Goal: Task Accomplishment & Management: Use online tool/utility

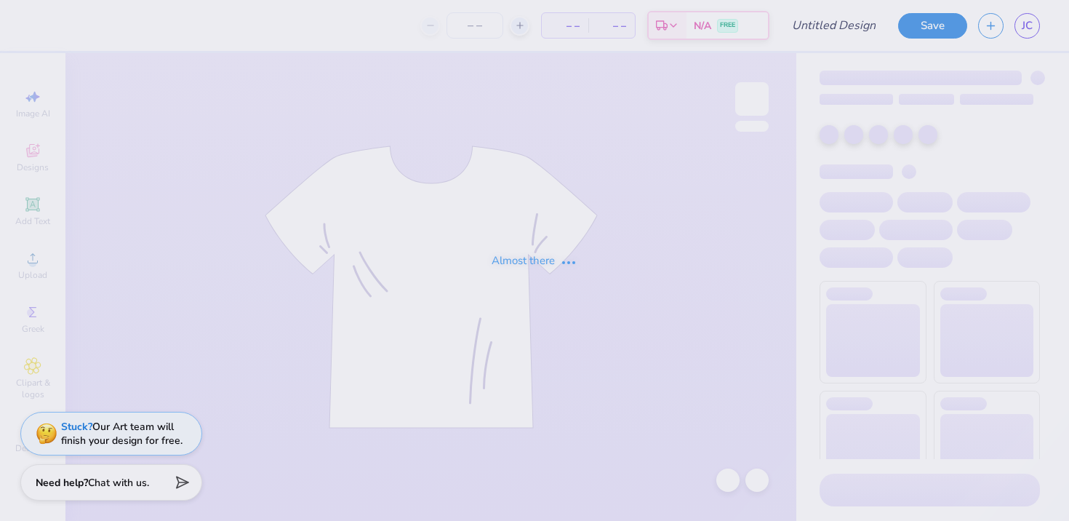
type input "24"
type input "GPhi FDOC Set"
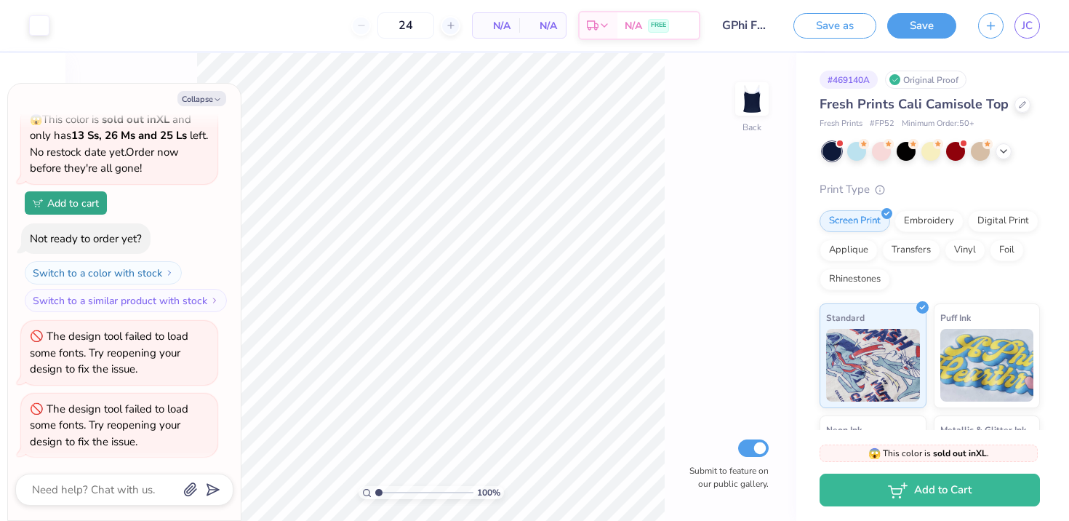
scroll to position [71, 0]
click at [201, 95] on button "Collapse" at bounding box center [201, 98] width 49 height 15
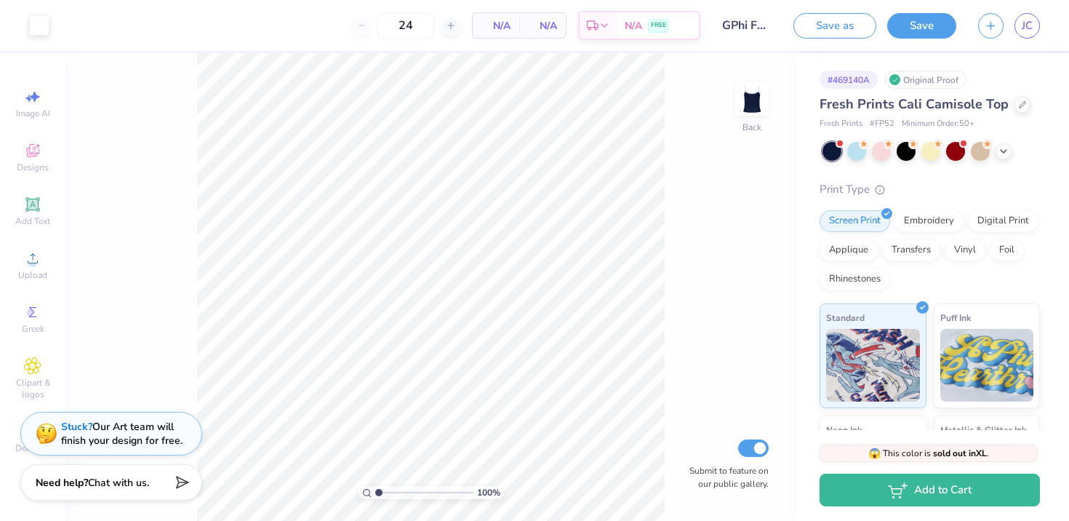
type textarea "x"
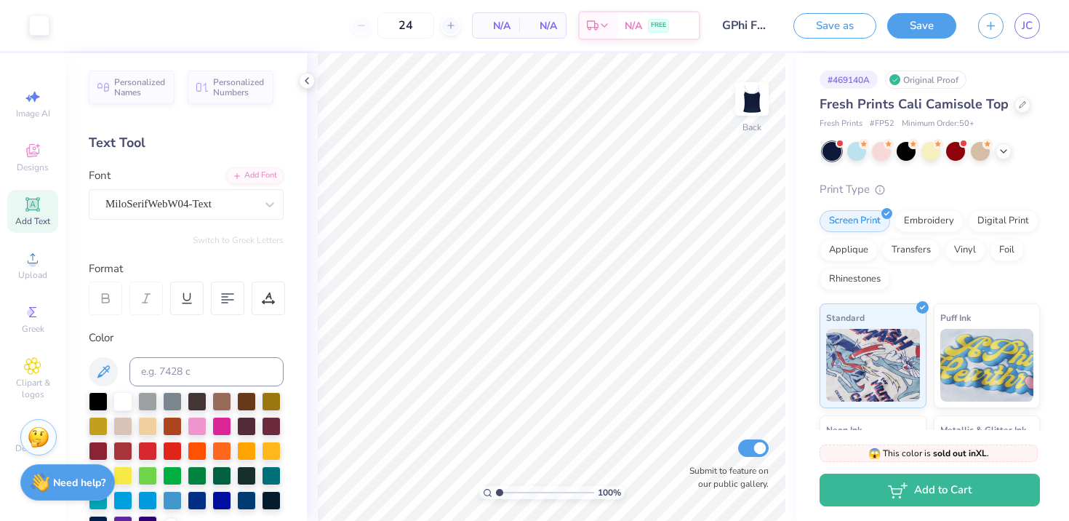
click at [484, 26] on span "N/A" at bounding box center [495, 25] width 29 height 15
click at [412, 25] on input "24" at bounding box center [405, 25] width 57 height 26
type input "2"
type input "5"
type input "3"
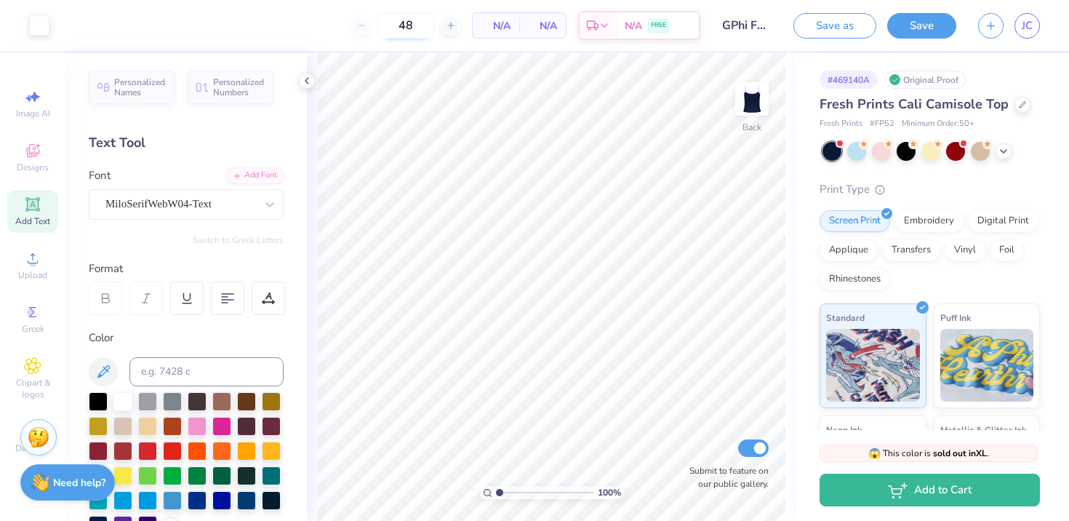
type input "4"
type input "5"
type input "50"
click at [1019, 106] on icon at bounding box center [1022, 103] width 7 height 7
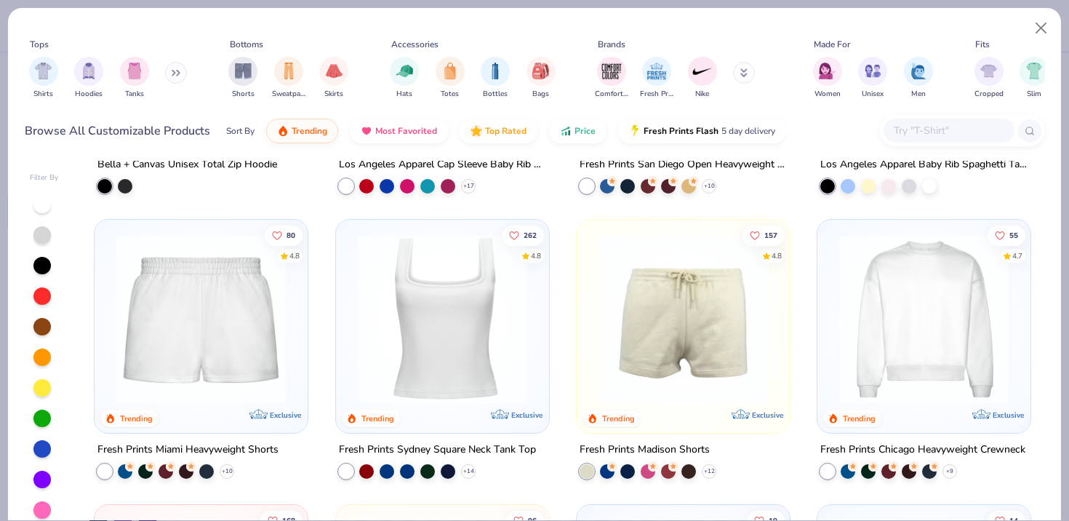
scroll to position [819, 0]
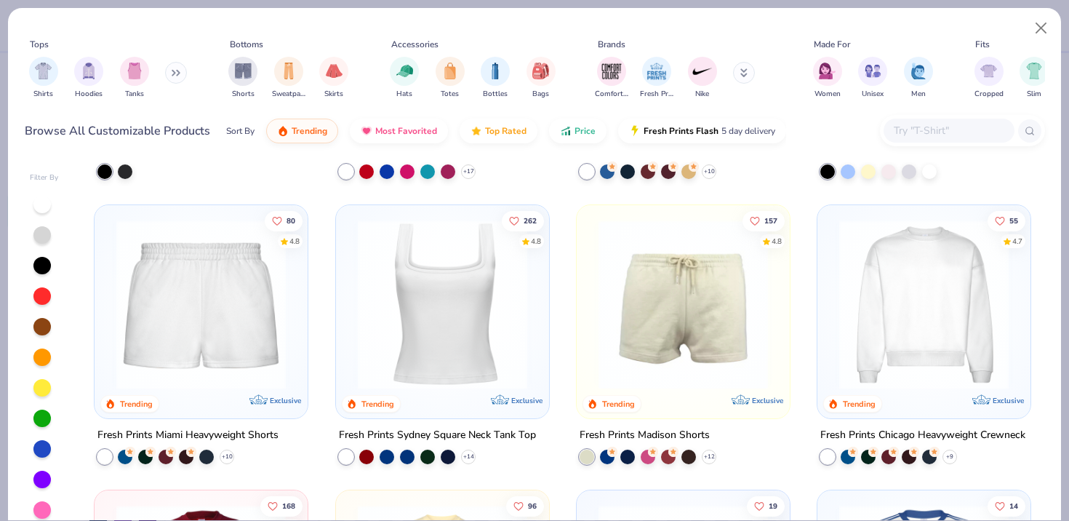
click at [460, 358] on img at bounding box center [442, 304] width 184 height 169
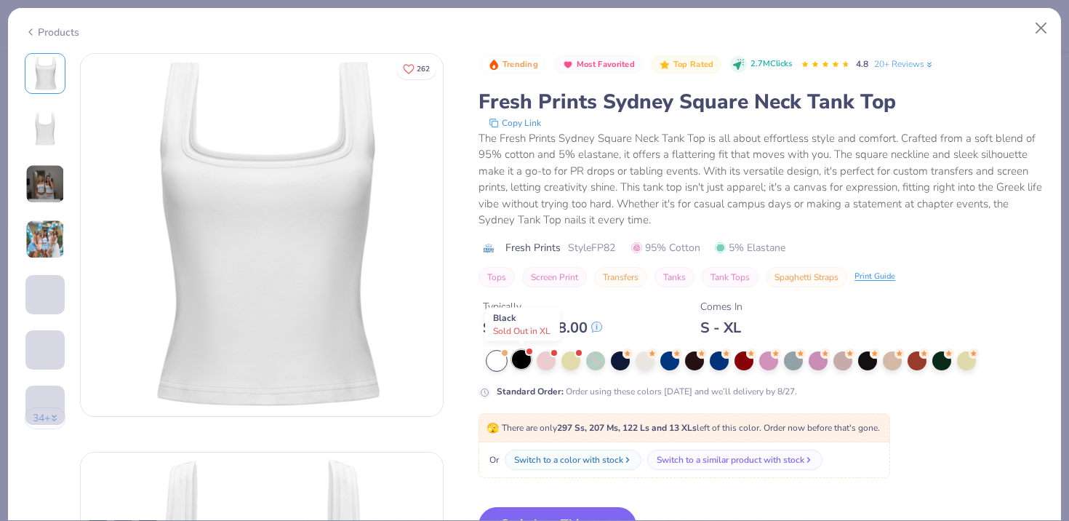
click at [519, 366] on div at bounding box center [521, 359] width 19 height 19
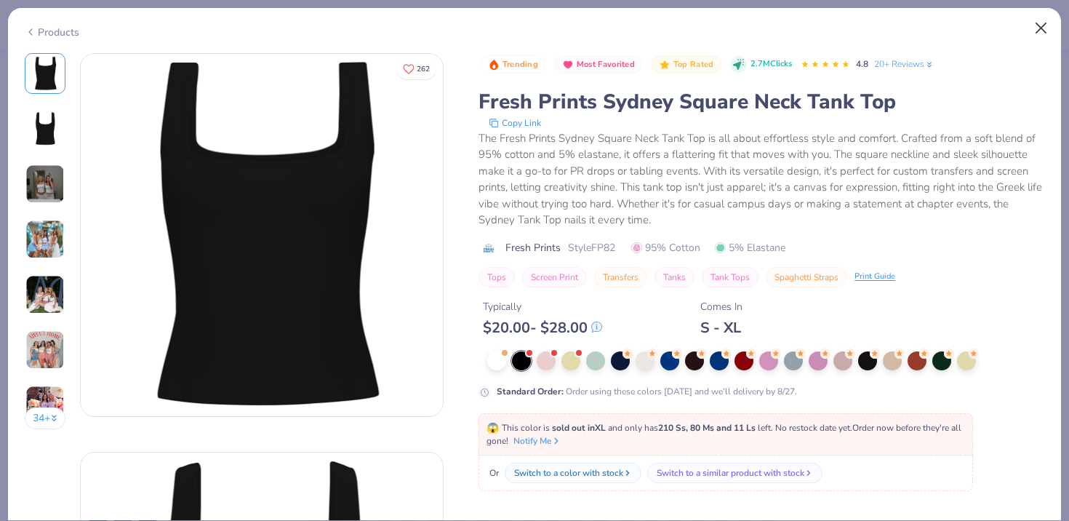
click at [1044, 28] on button "Close" at bounding box center [1041, 29] width 28 height 28
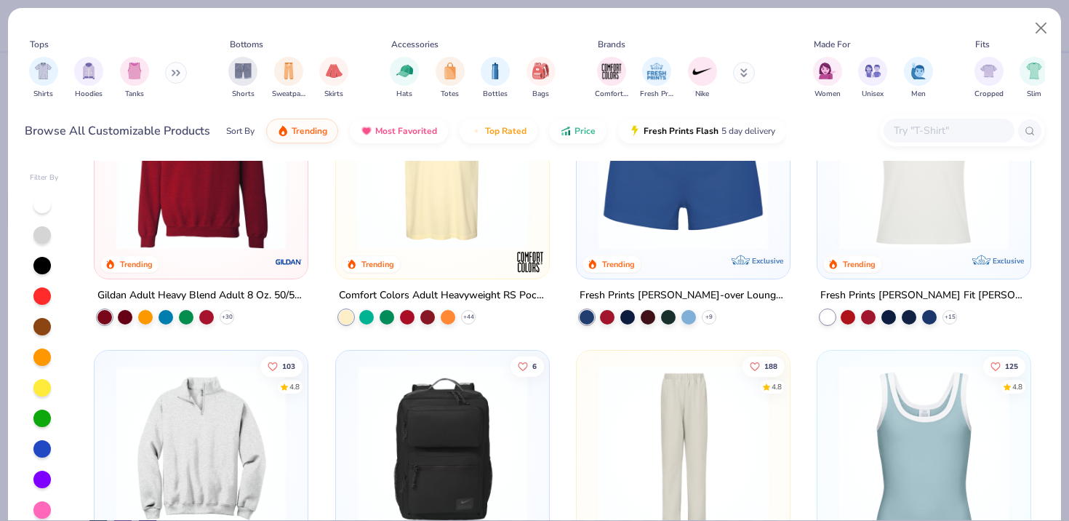
scroll to position [1289, 0]
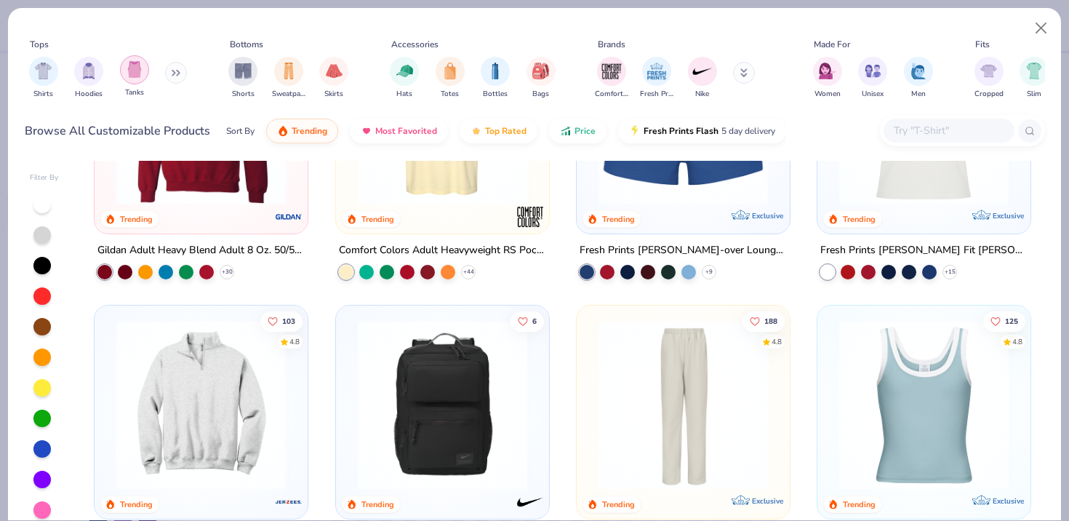
click at [132, 81] on div "filter for Tanks" at bounding box center [134, 69] width 29 height 29
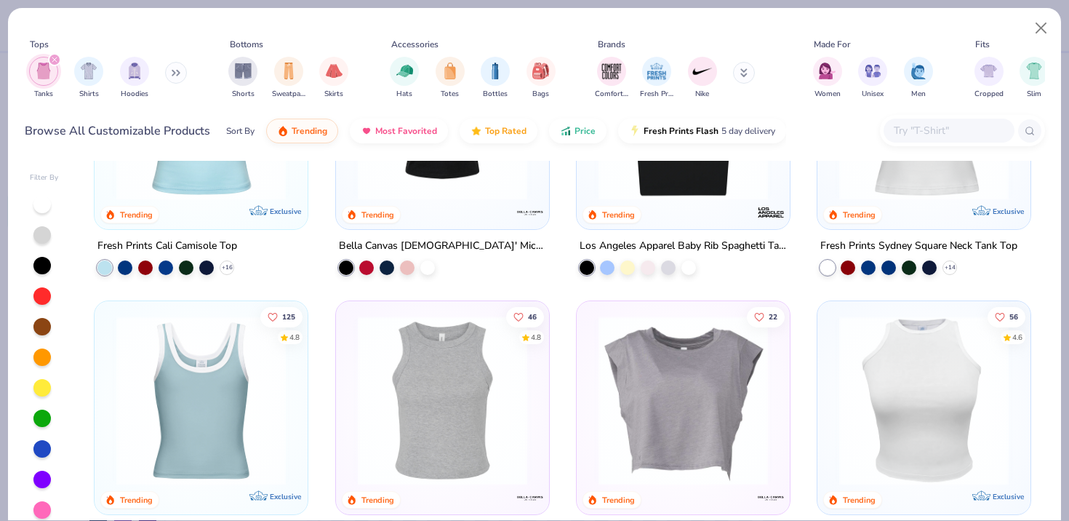
scroll to position [237, 0]
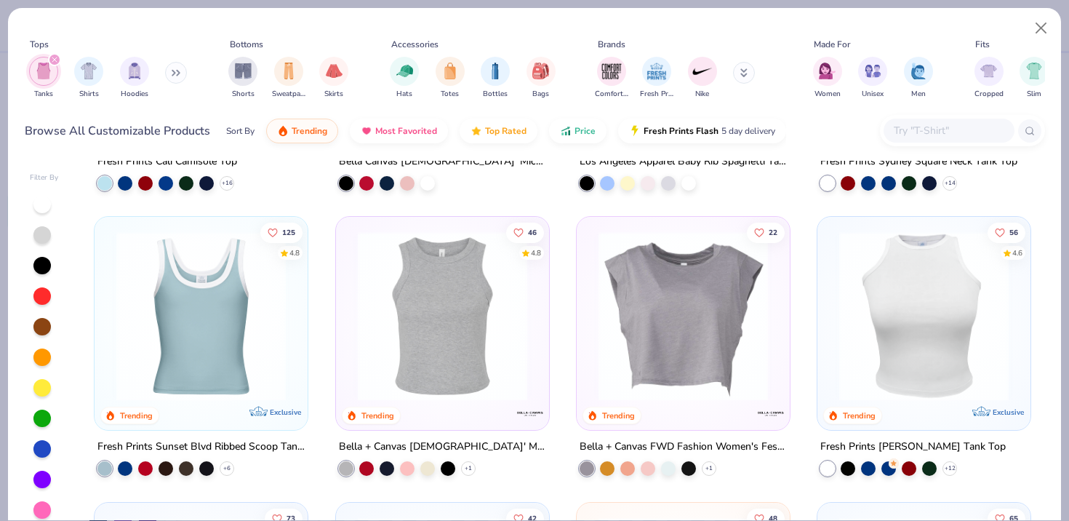
click at [159, 309] on img at bounding box center [201, 315] width 184 height 169
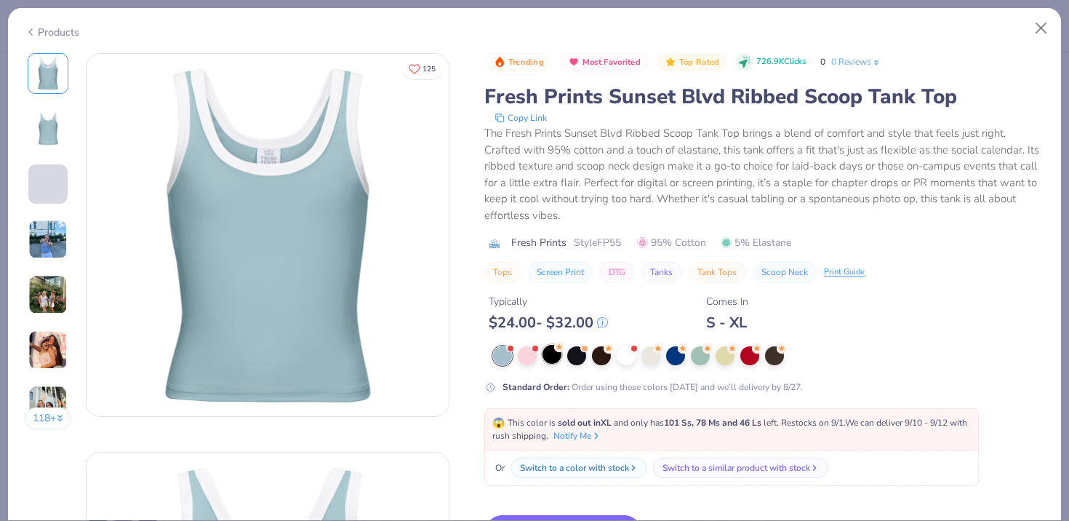
click at [550, 354] on div at bounding box center [551, 354] width 19 height 19
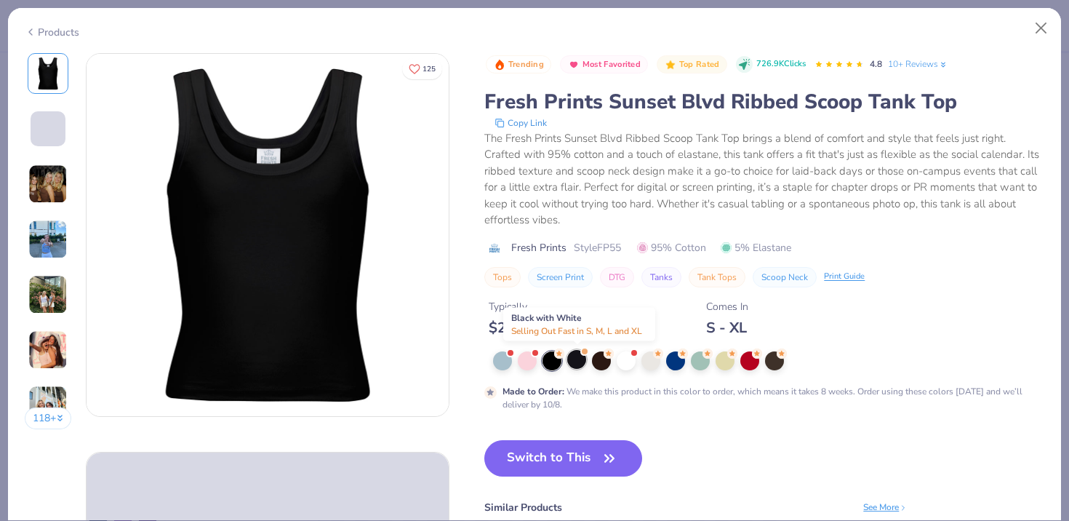
click at [585, 361] on div at bounding box center [576, 359] width 19 height 19
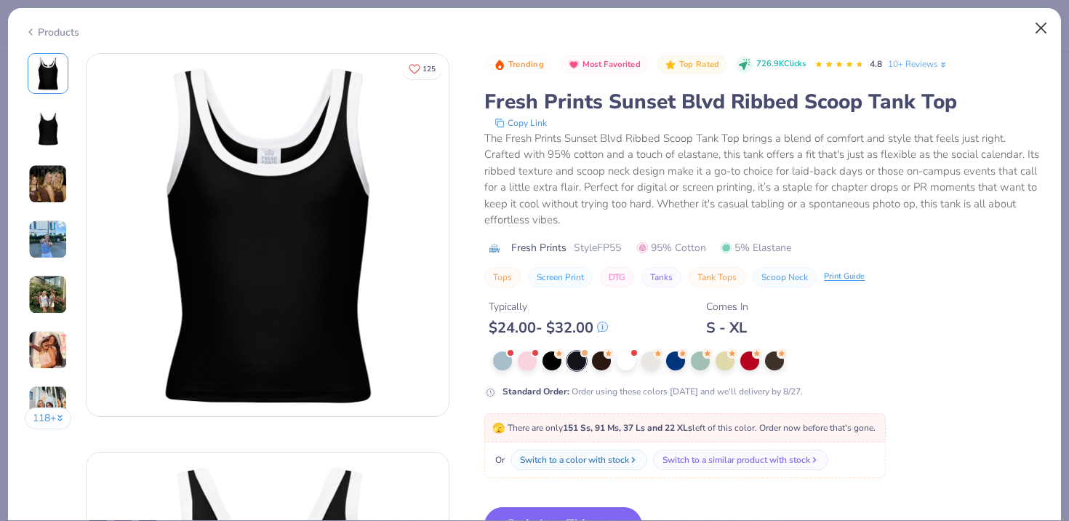
click at [1049, 28] on button "Close" at bounding box center [1041, 29] width 28 height 28
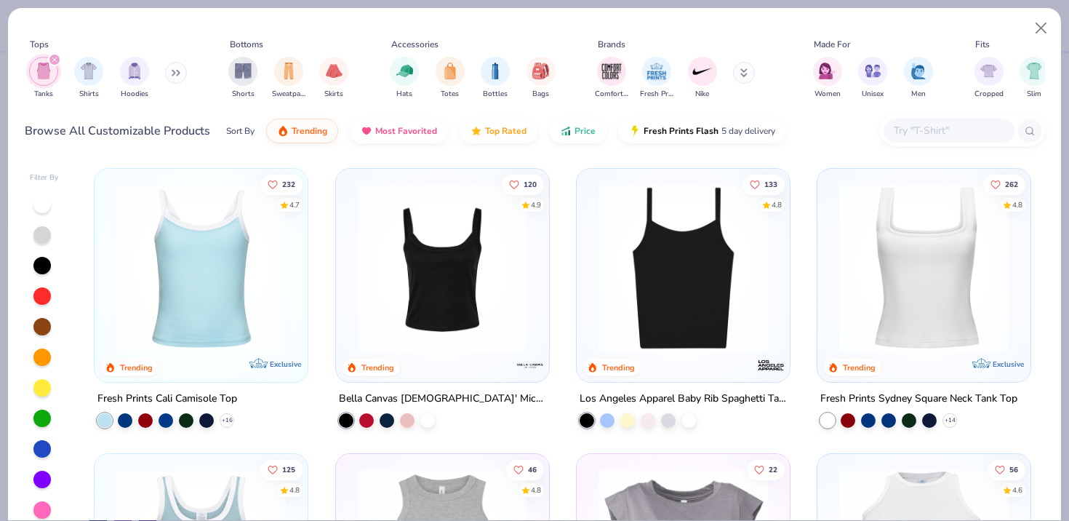
click at [655, 302] on img at bounding box center [683, 267] width 184 height 169
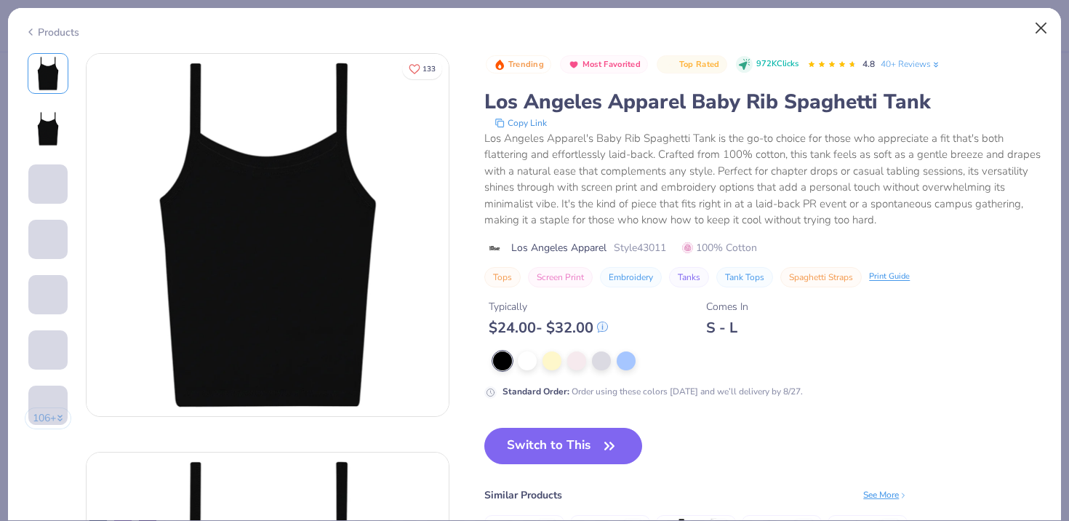
click at [1038, 28] on button "Close" at bounding box center [1041, 29] width 28 height 28
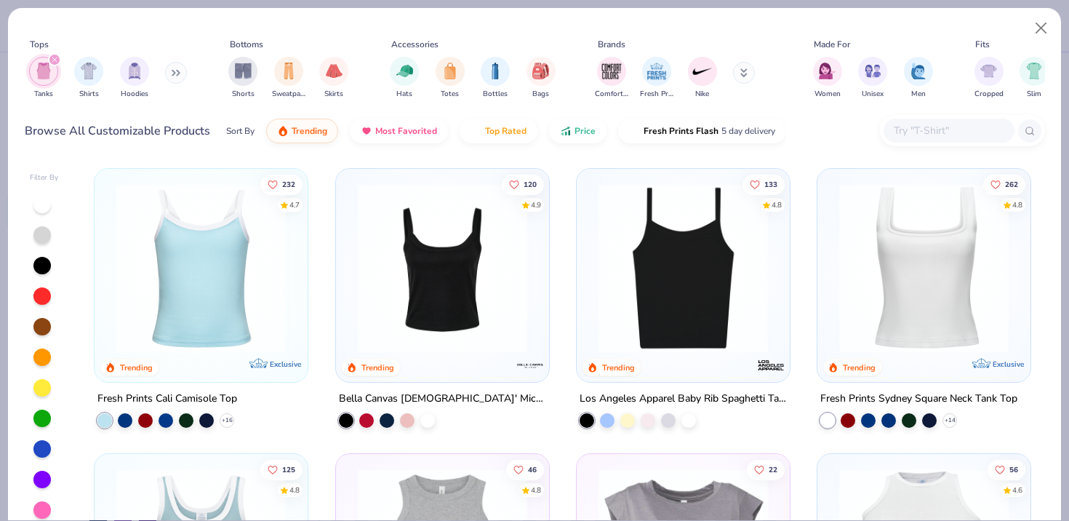
click at [446, 298] on img at bounding box center [442, 267] width 184 height 169
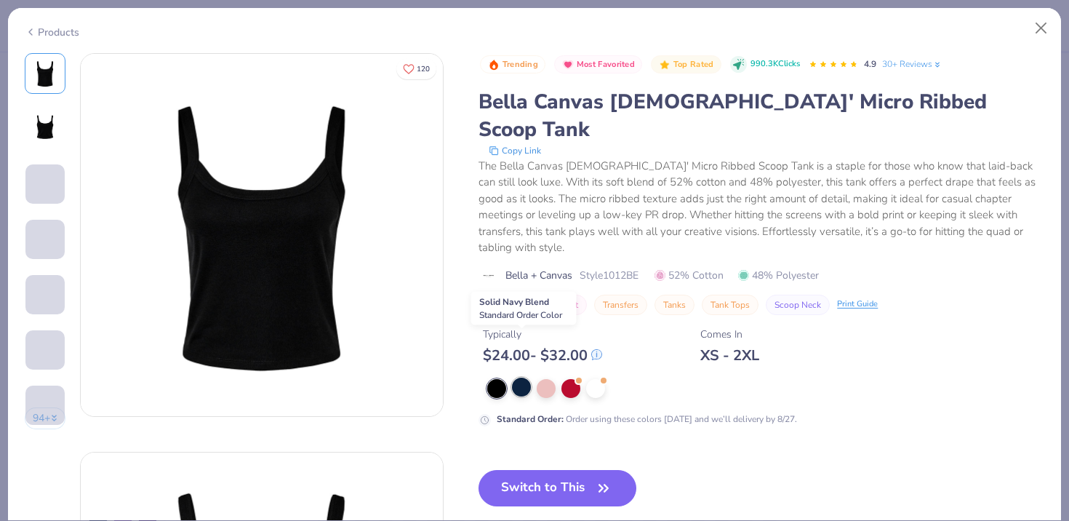
click at [522, 377] on div at bounding box center [521, 386] width 19 height 19
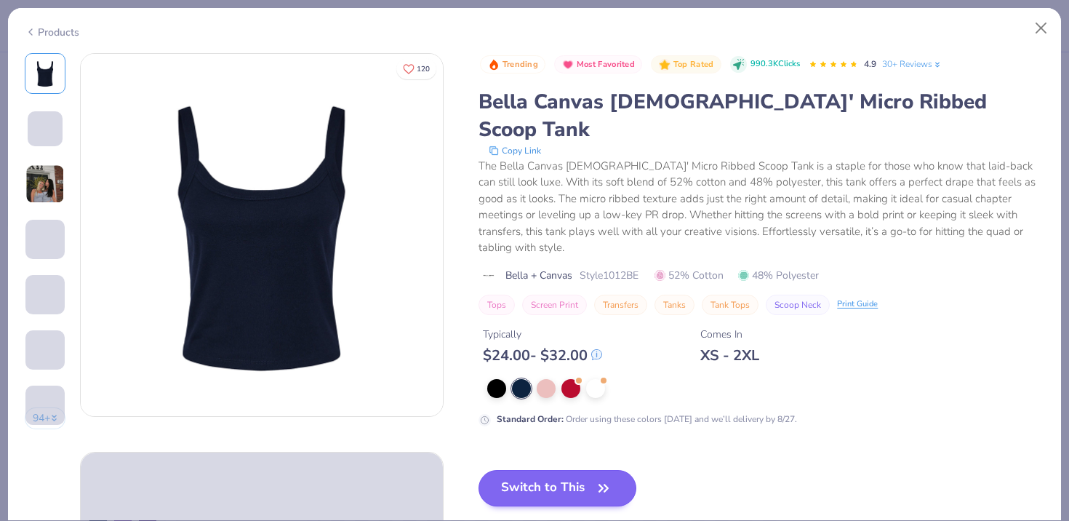
click at [521, 470] on button "Switch to This" at bounding box center [557, 488] width 158 height 36
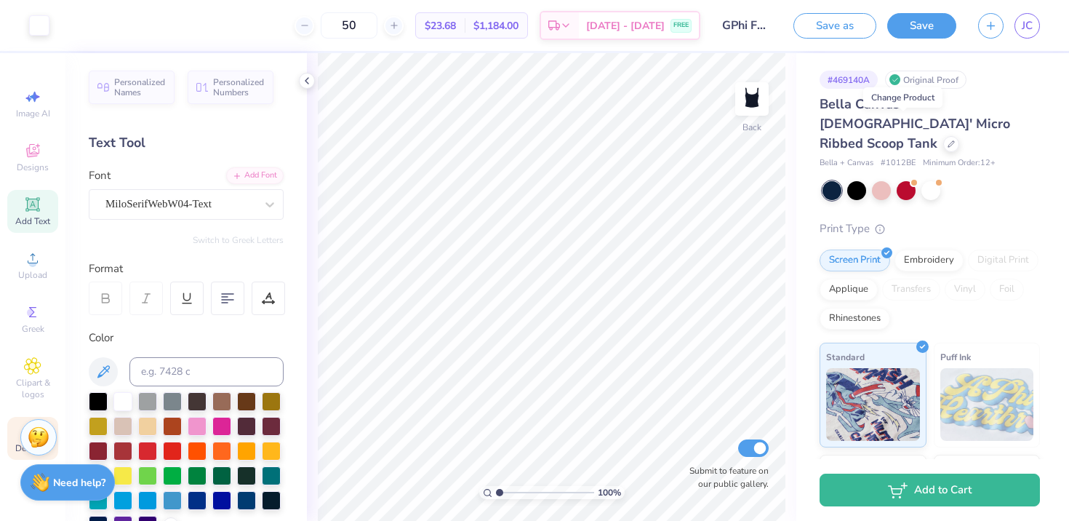
click at [15, 446] on span "Decorate" at bounding box center [32, 448] width 35 height 12
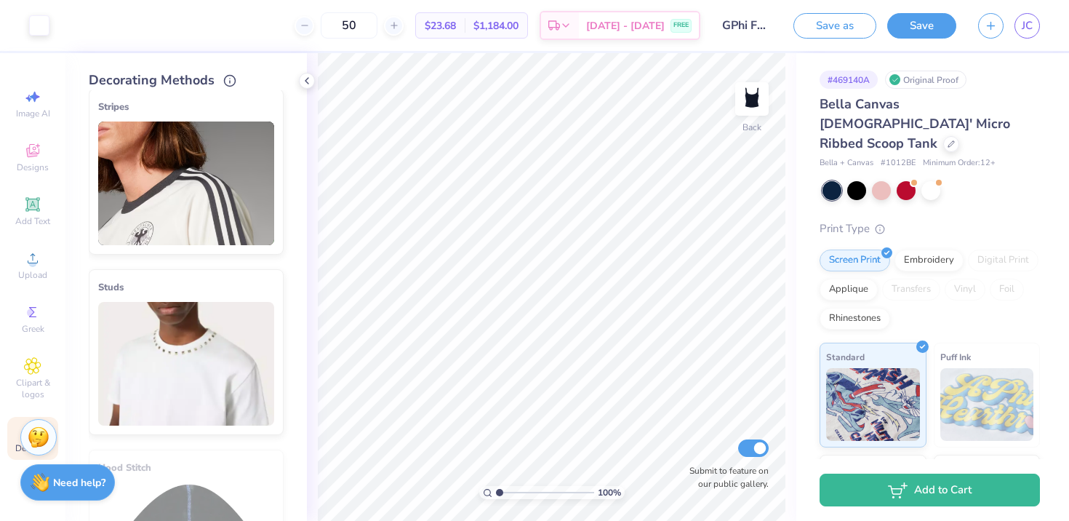
scroll to position [385, 0]
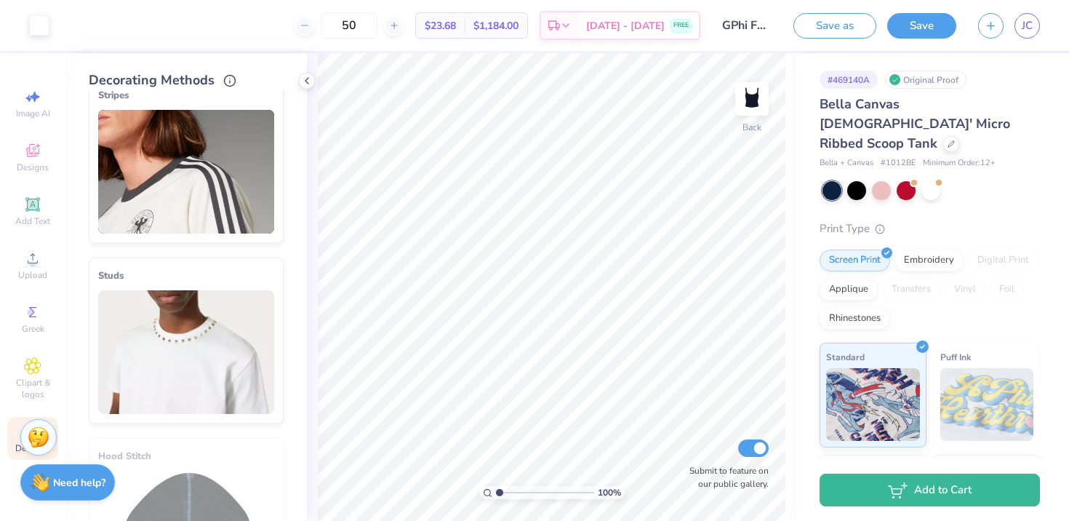
click at [175, 187] on img at bounding box center [186, 172] width 176 height 124
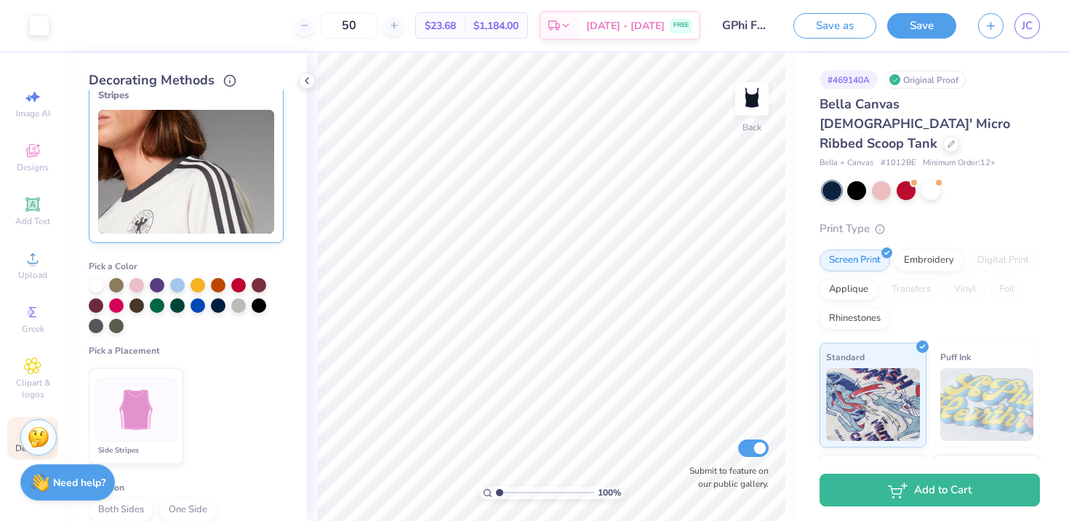
click at [135, 413] on img at bounding box center [136, 409] width 55 height 55
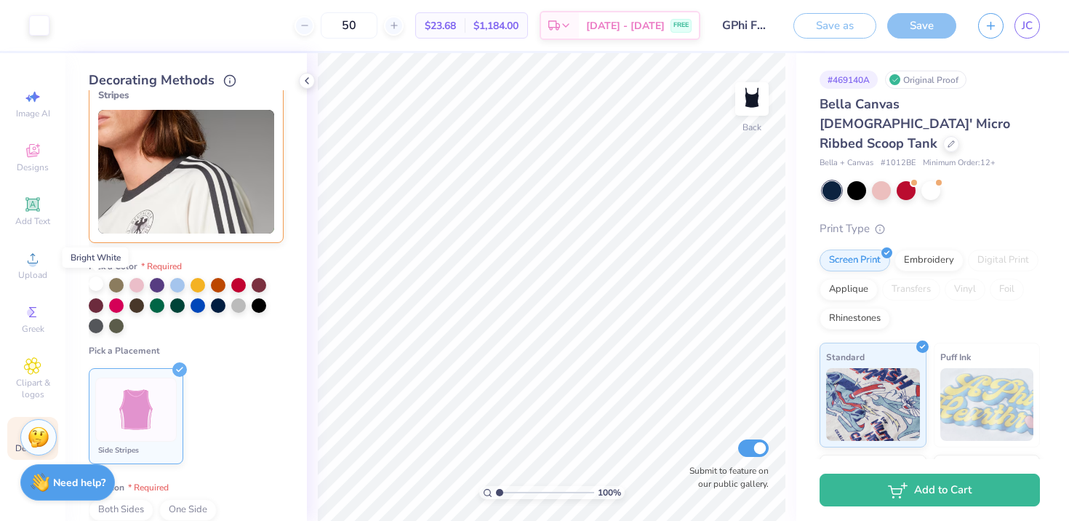
click at [96, 283] on div at bounding box center [96, 283] width 15 height 15
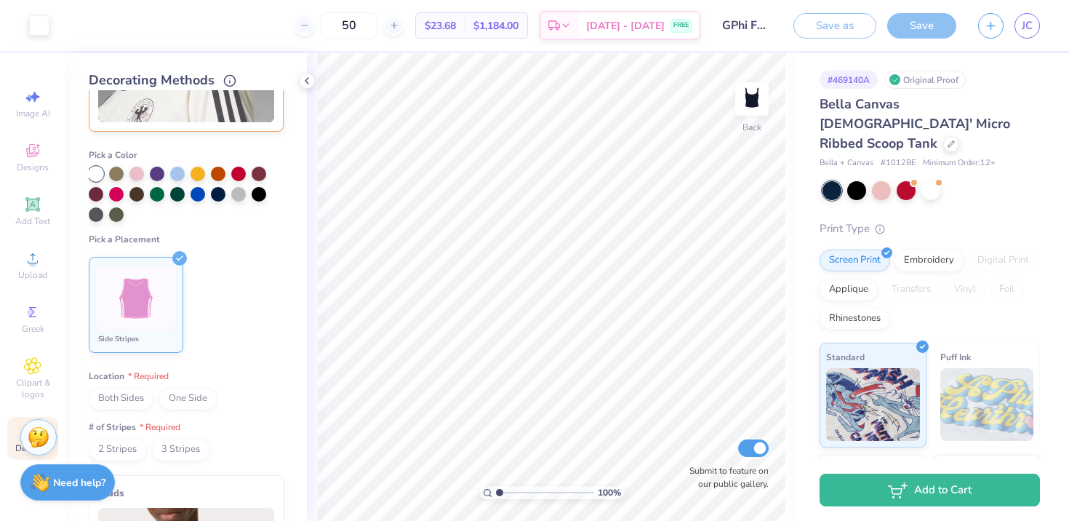
click at [124, 398] on span "Both Sides" at bounding box center [121, 399] width 65 height 22
click at [124, 453] on span "2 Stripes" at bounding box center [117, 449] width 57 height 22
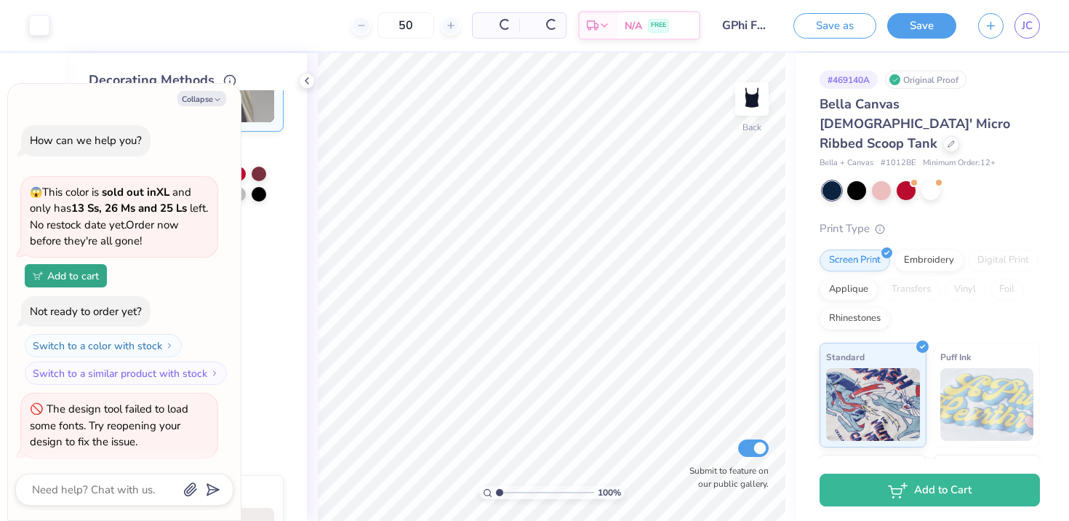
scroll to position [174, 0]
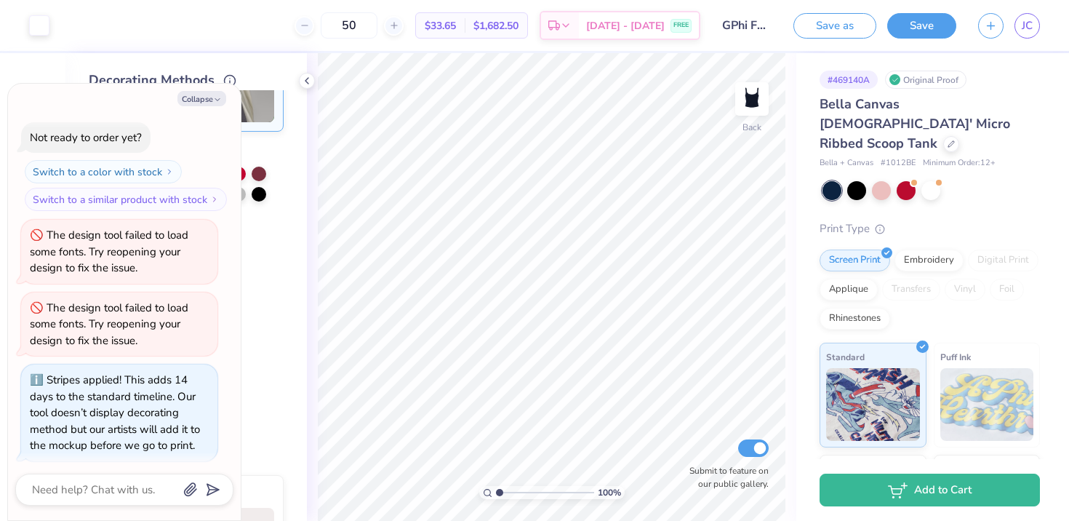
type textarea "x"
